Goal: Navigation & Orientation: Find specific page/section

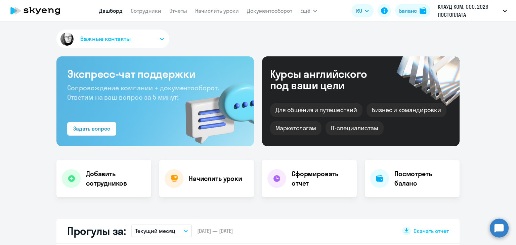
select select "30"
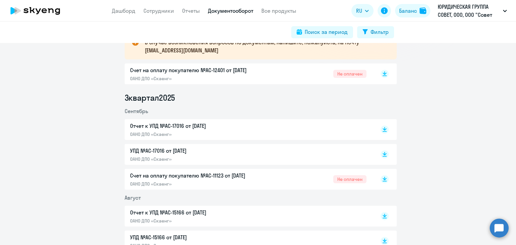
scroll to position [134, 0]
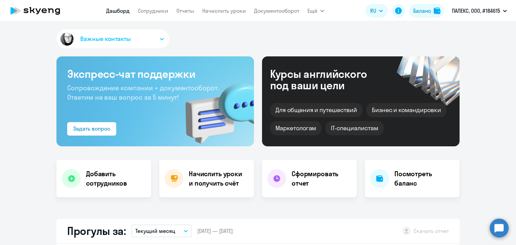
select select "30"
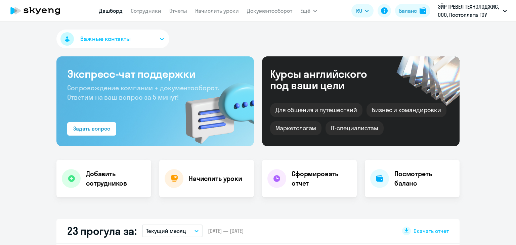
select select "30"
